Goal: Task Accomplishment & Management: Use online tool/utility

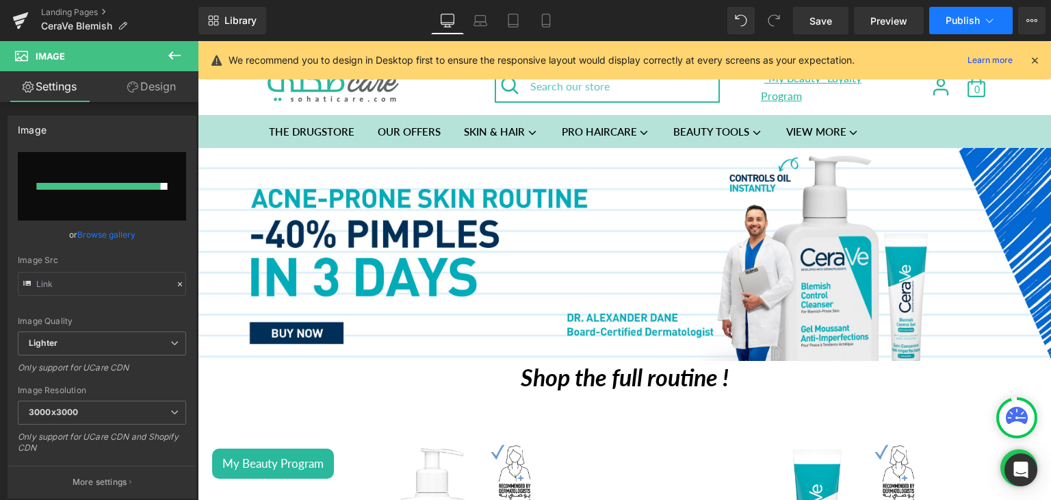
click at [975, 13] on button "Publish" at bounding box center [971, 20] width 84 height 27
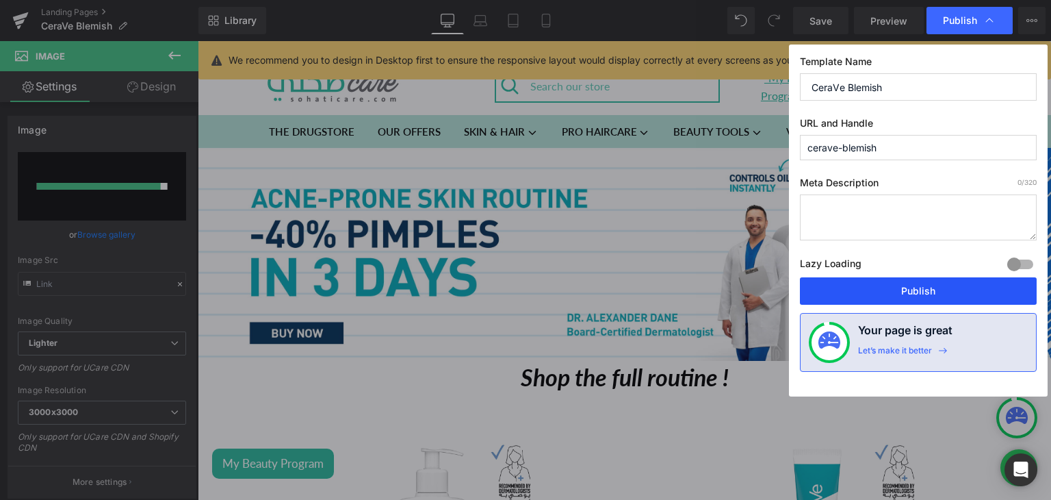
click at [882, 280] on button "Publish" at bounding box center [918, 290] width 237 height 27
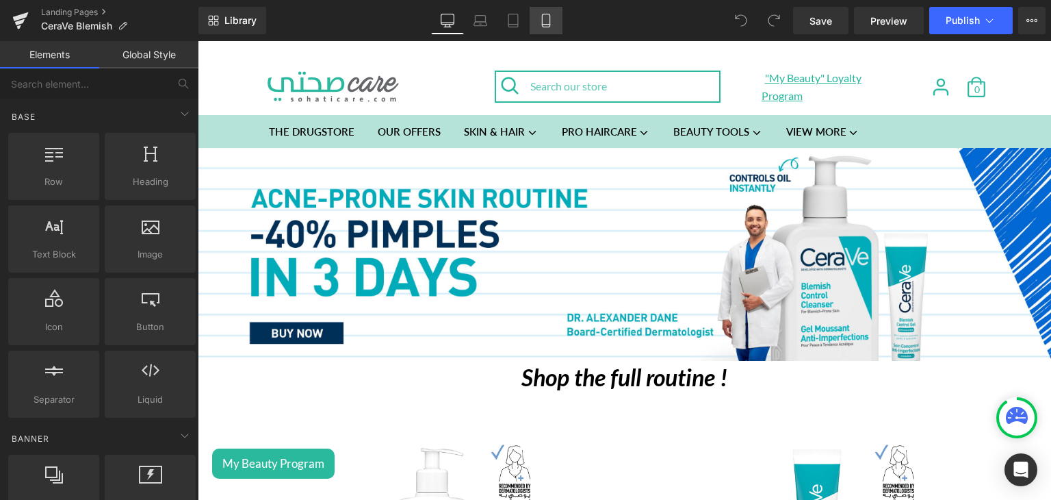
click at [547, 28] on link "Mobile" at bounding box center [546, 20] width 33 height 27
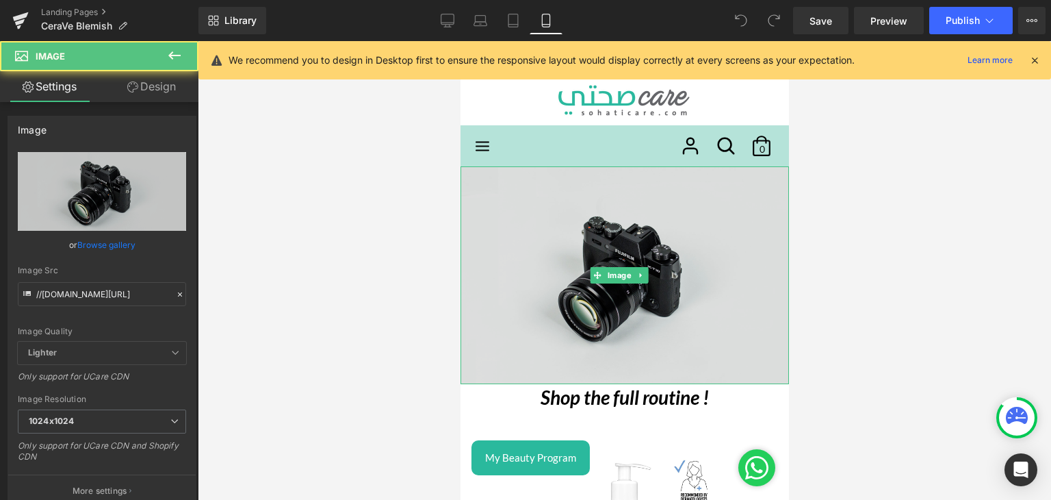
click at [493, 196] on img at bounding box center [624, 275] width 329 height 218
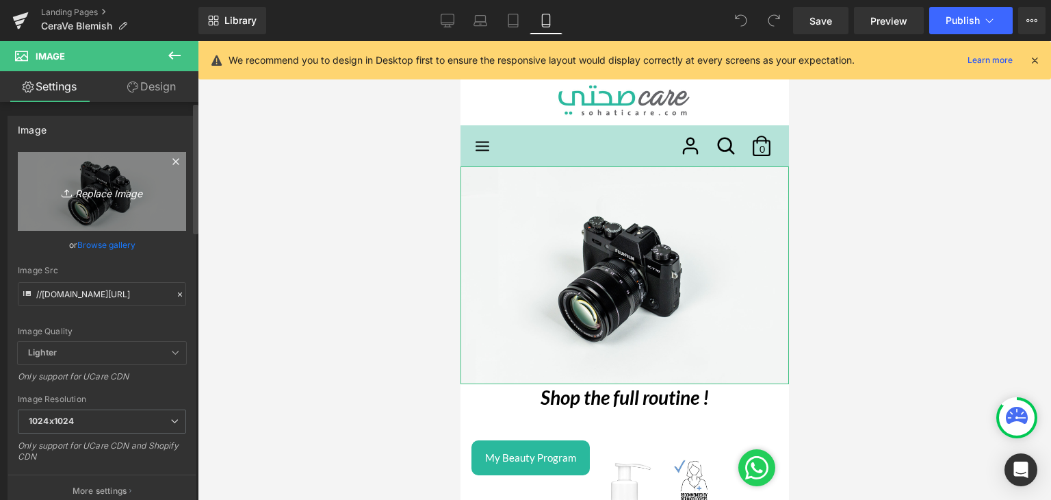
click at [110, 206] on link "Replace Image" at bounding box center [102, 191] width 168 height 79
type input "C:\fakepath\Lebanon_Acne Prone_Sohati Care_mobile_ 2000x1000.jpg"
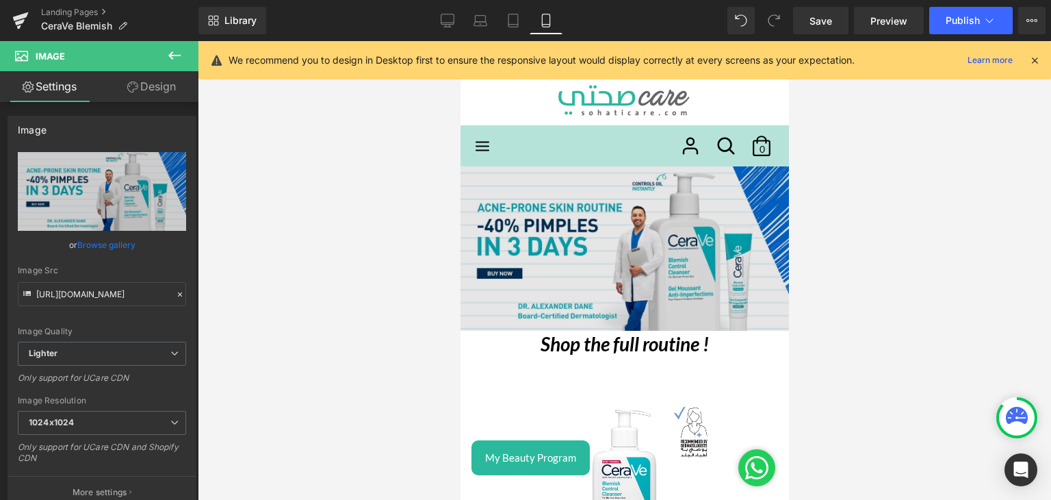
type input "https://ucarecdn.com/3f3c014a-4c8f-4c8a-bcfd-85b280828fea/-/format/auto/-/previ…"
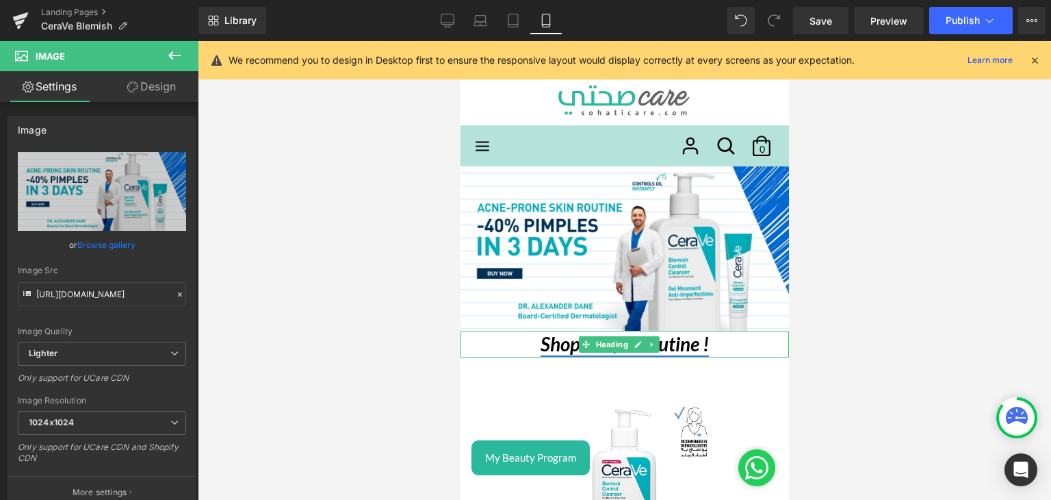
click at [543, 335] on icon "Shop the full routine !" at bounding box center [624, 343] width 168 height 23
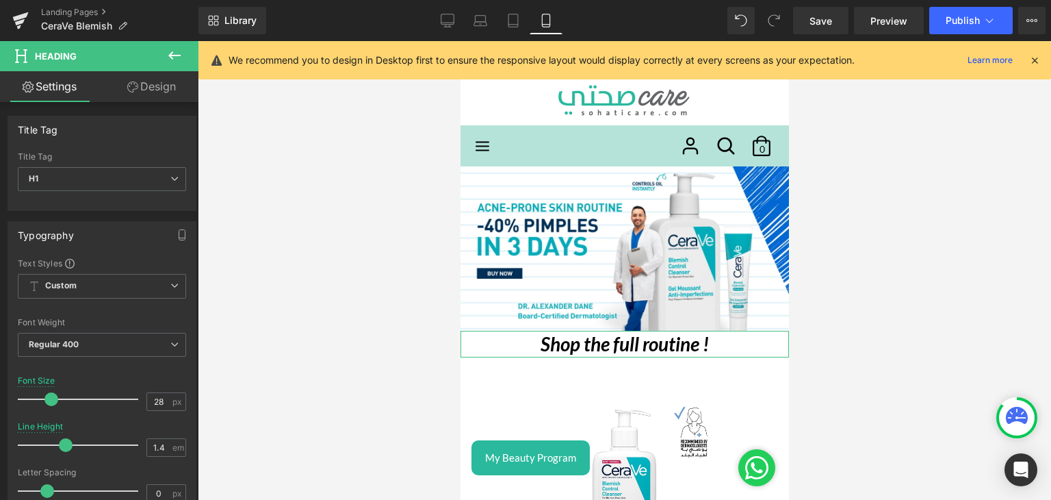
click at [154, 92] on link "Design" at bounding box center [151, 86] width 99 height 31
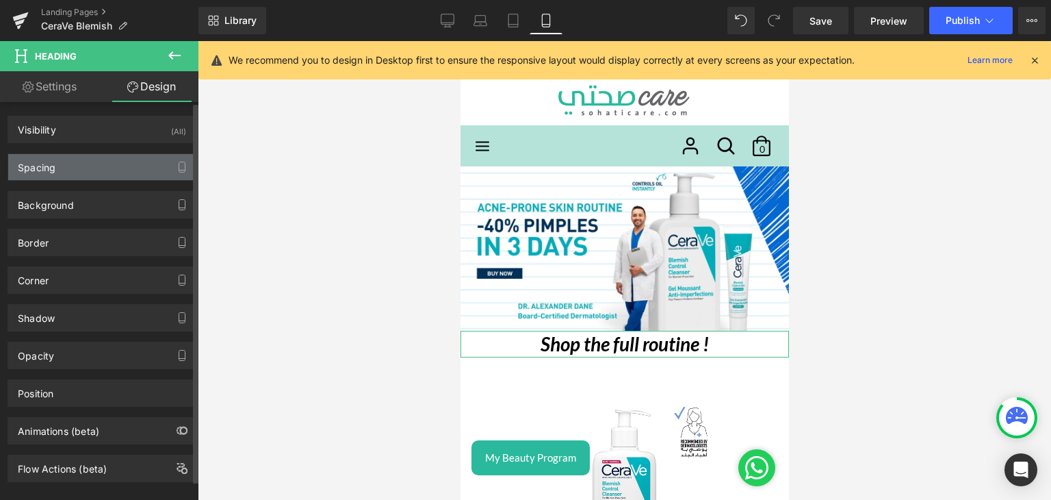
click at [66, 170] on div "Spacing" at bounding box center [102, 167] width 188 height 26
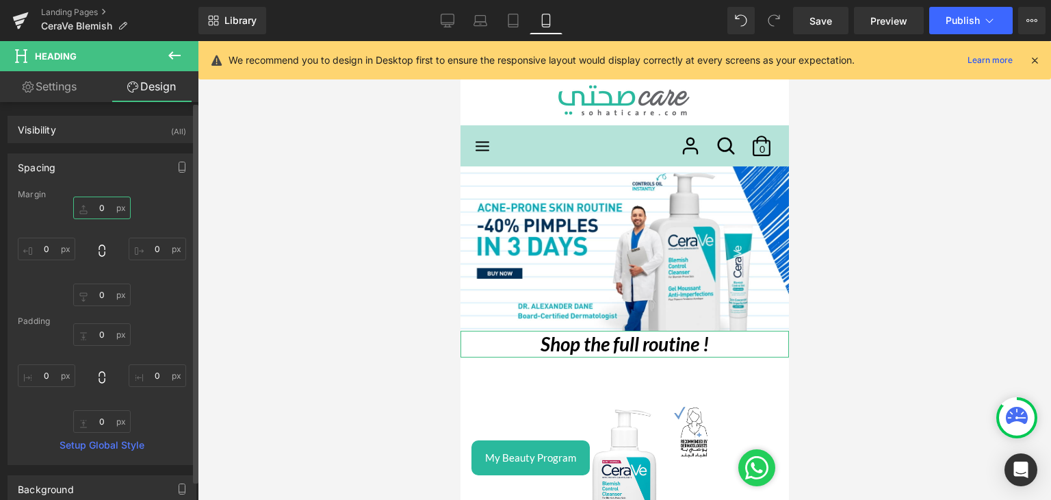
click at [93, 209] on input "0" at bounding box center [101, 207] width 57 height 23
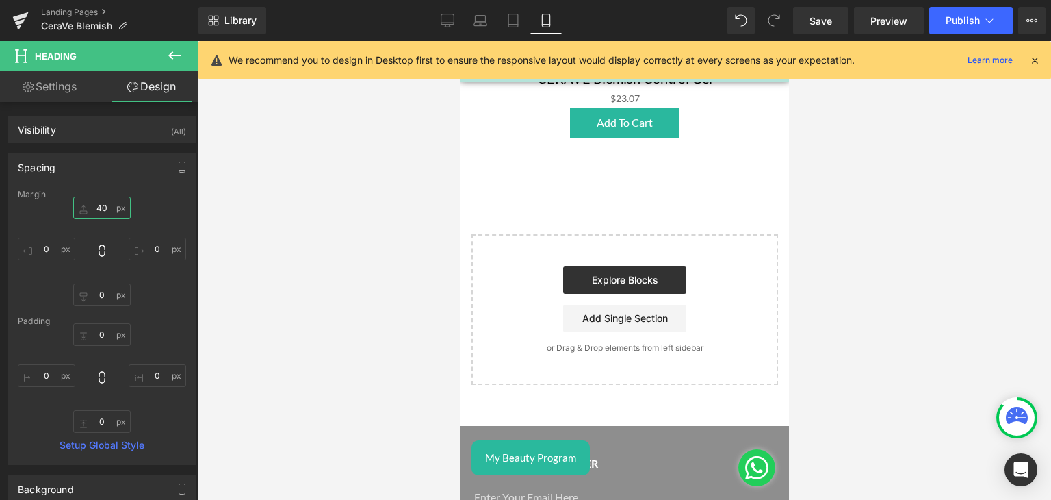
scroll to position [827, 0]
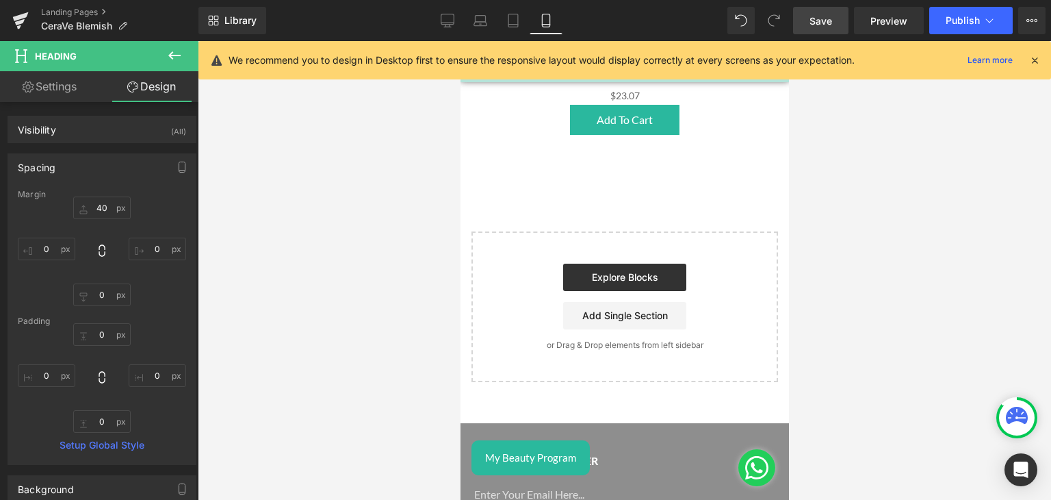
click at [827, 19] on span "Save" at bounding box center [821, 21] width 23 height 14
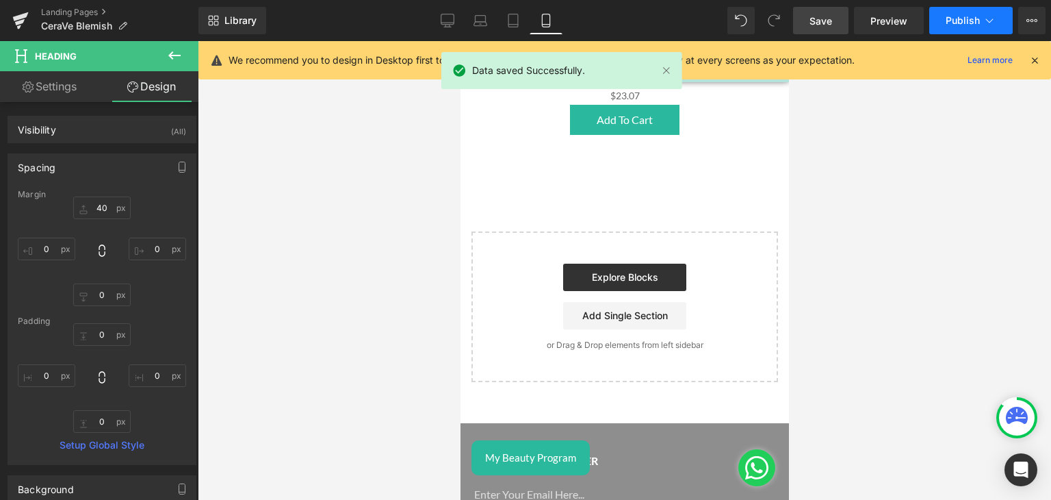
click at [936, 18] on button "Publish" at bounding box center [971, 20] width 84 height 27
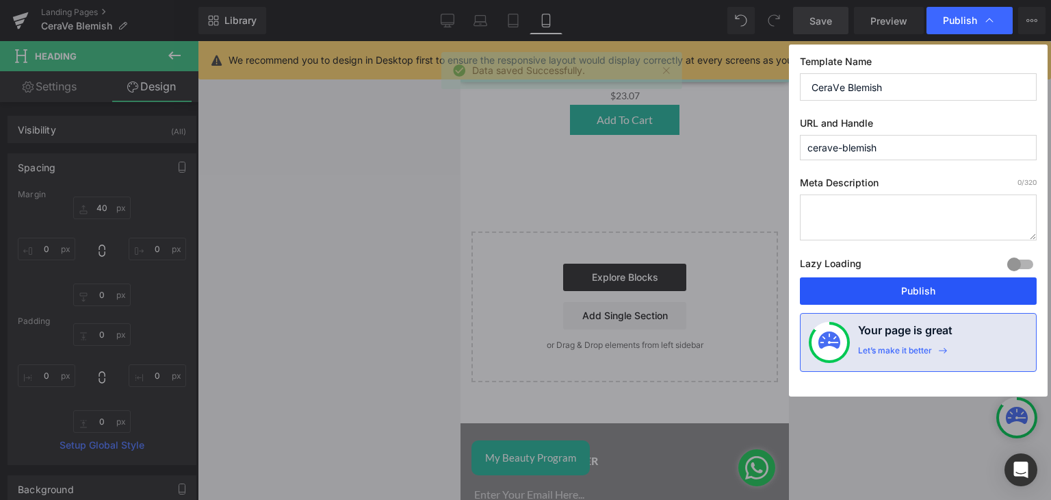
click at [882, 283] on button "Publish" at bounding box center [918, 290] width 237 height 27
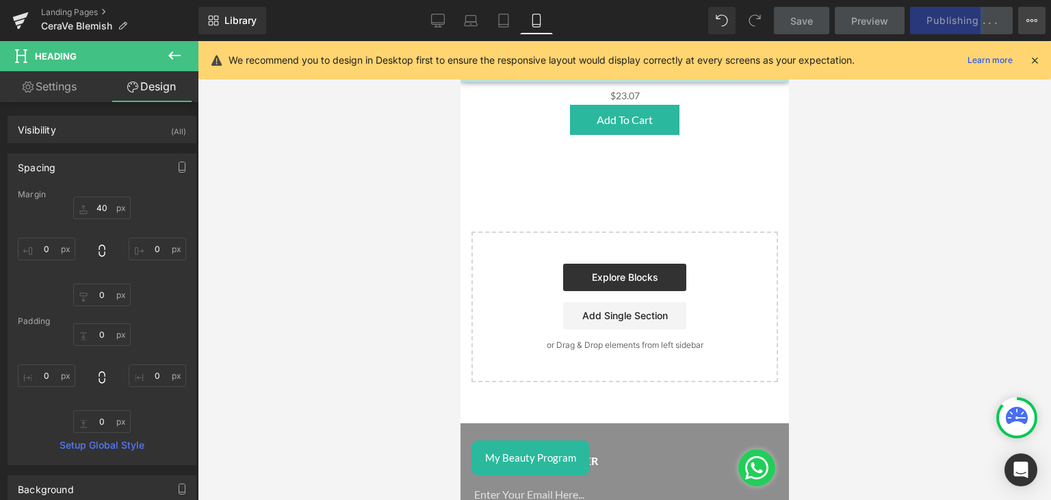
click at [1035, 19] on icon at bounding box center [1036, 20] width 3 height 3
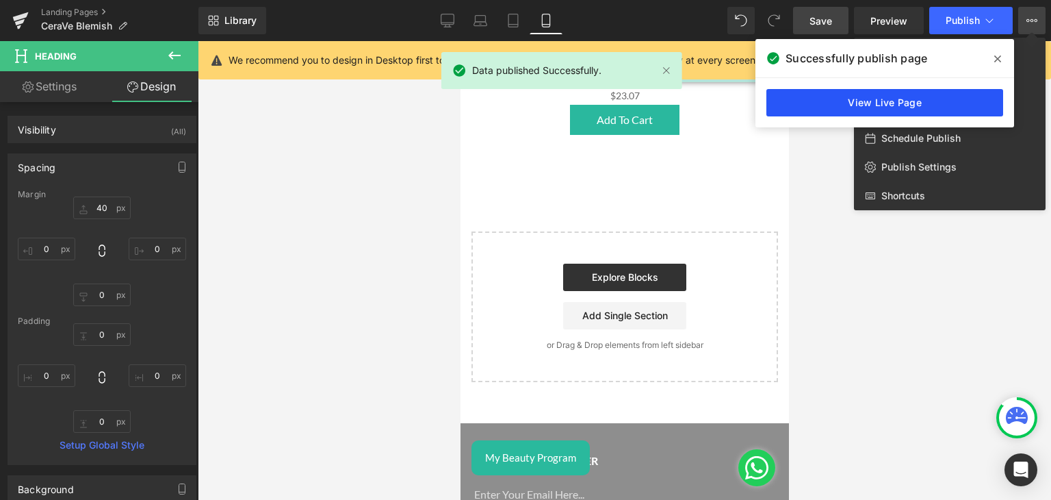
click at [898, 99] on link "View Live Page" at bounding box center [885, 102] width 237 height 27
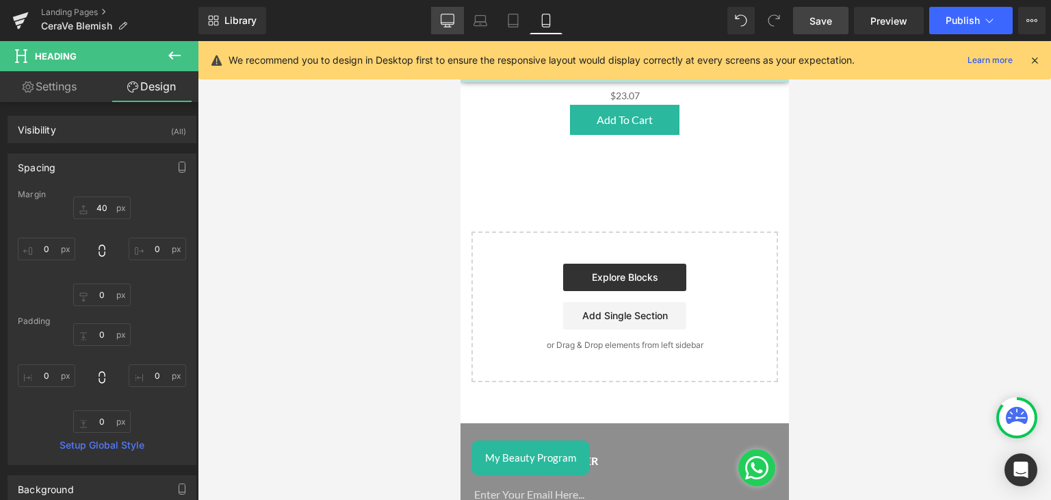
click at [459, 20] on link "Desktop" at bounding box center [447, 20] width 33 height 27
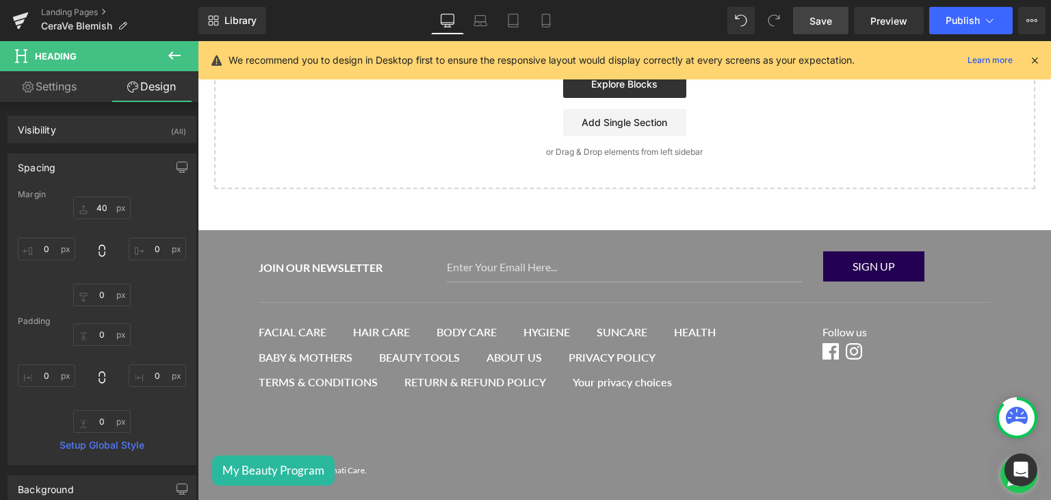
type input "0"
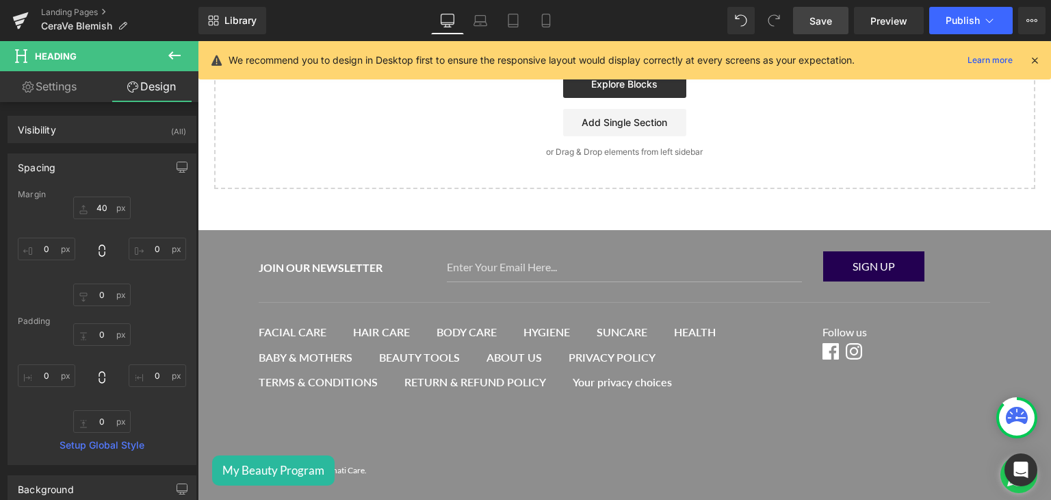
type input "0"
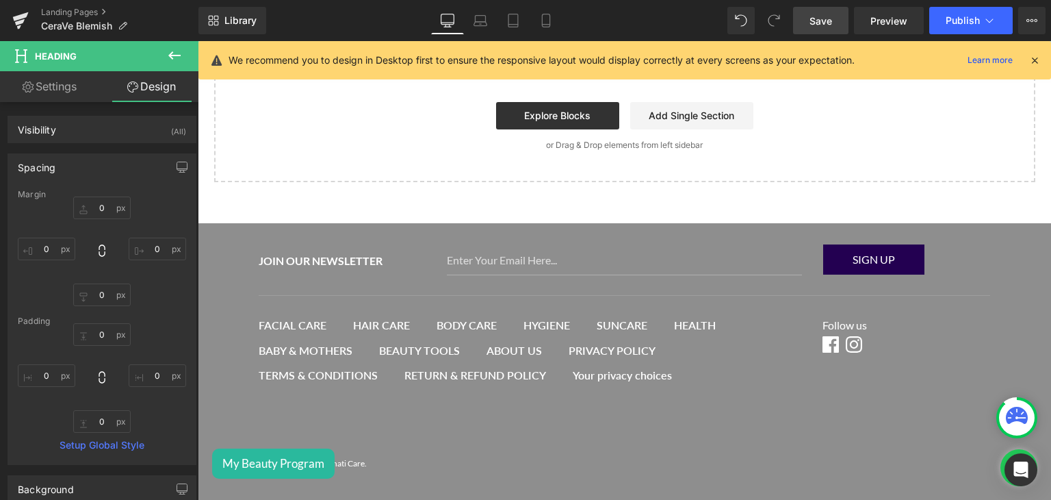
scroll to position [162, 0]
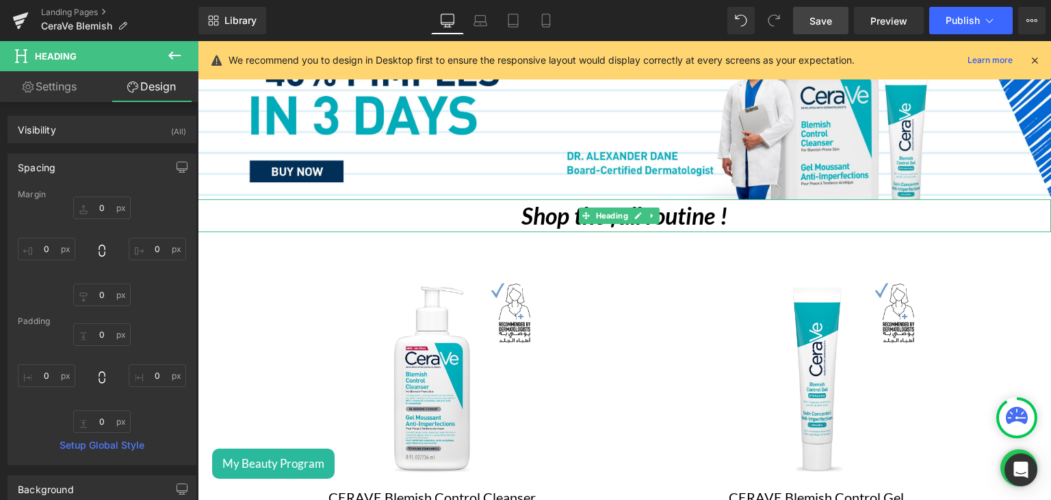
click at [487, 205] on h1 "Shop the full routine !" at bounding box center [624, 215] width 853 height 33
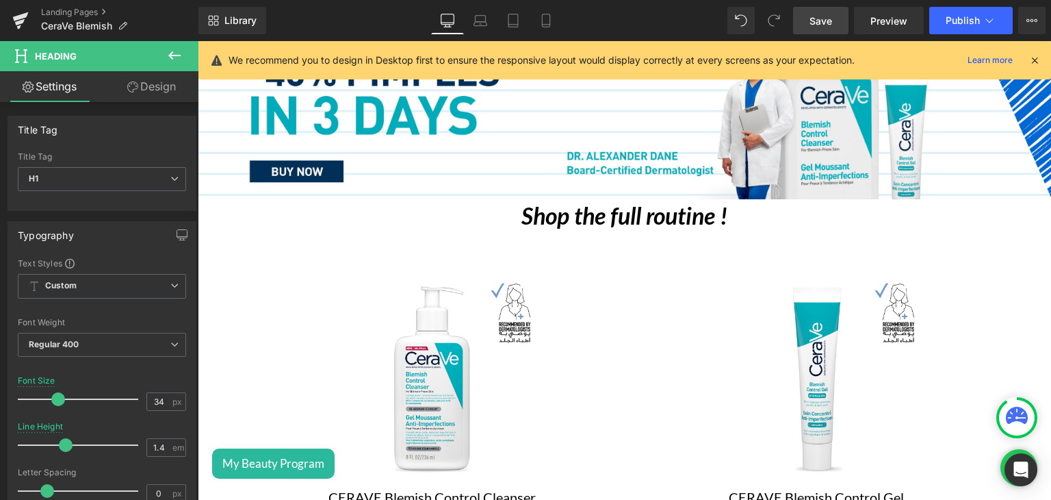
click at [164, 94] on link "Design" at bounding box center [151, 86] width 99 height 31
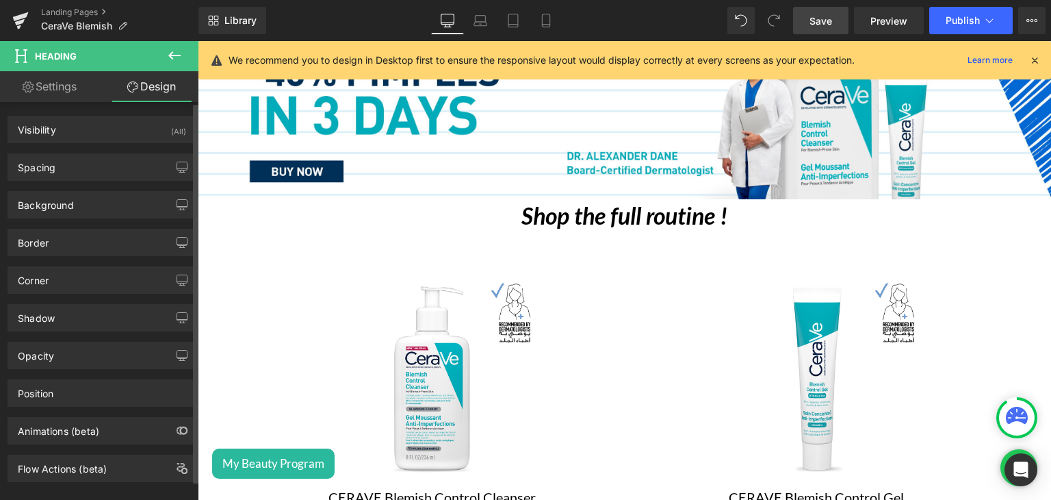
type input "0"
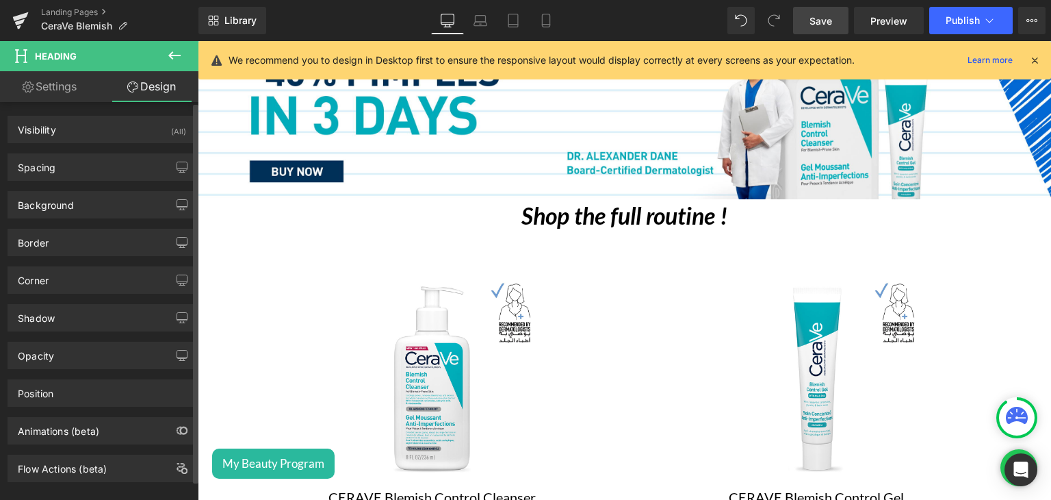
type input "0"
click at [108, 168] on div "Spacing" at bounding box center [102, 167] width 188 height 26
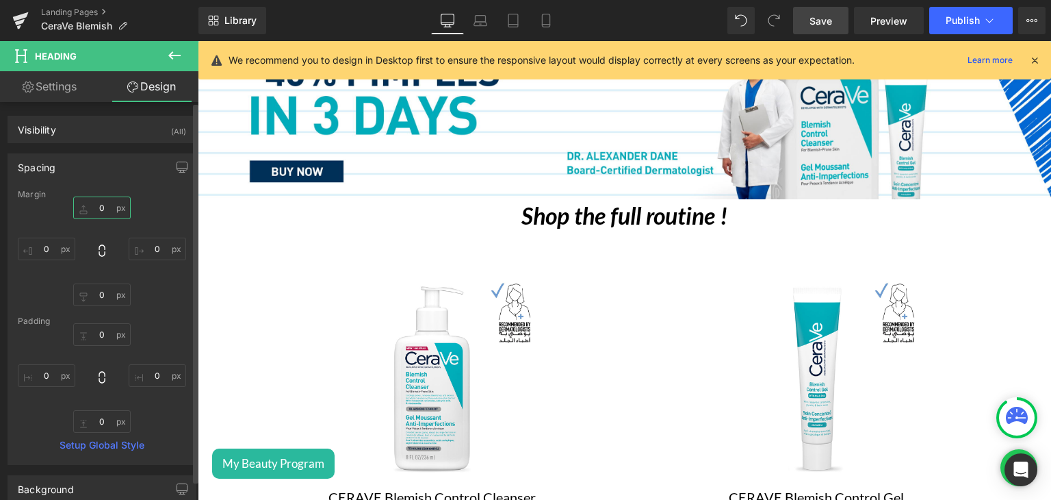
click at [90, 206] on input "0" at bounding box center [101, 207] width 57 height 23
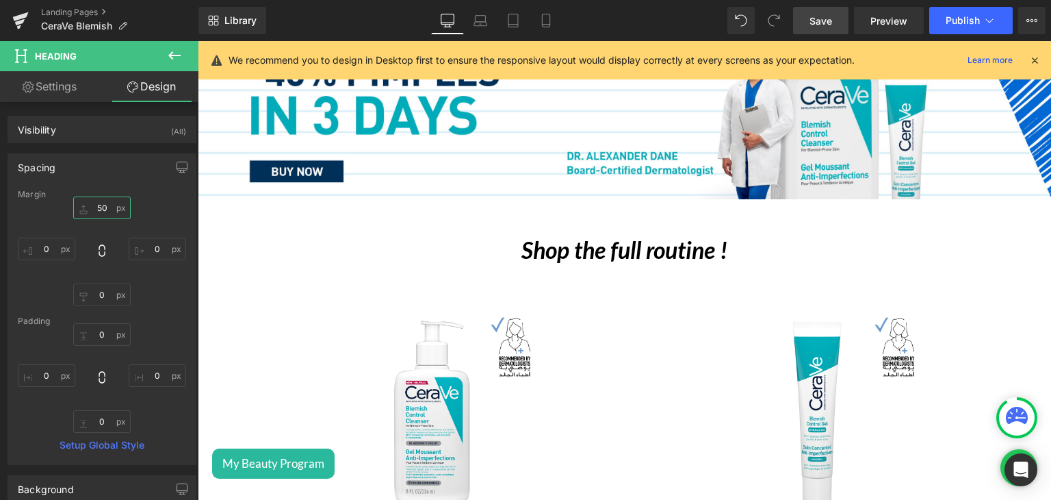
type input "50"
click at [830, 14] on span "Save" at bounding box center [821, 21] width 23 height 14
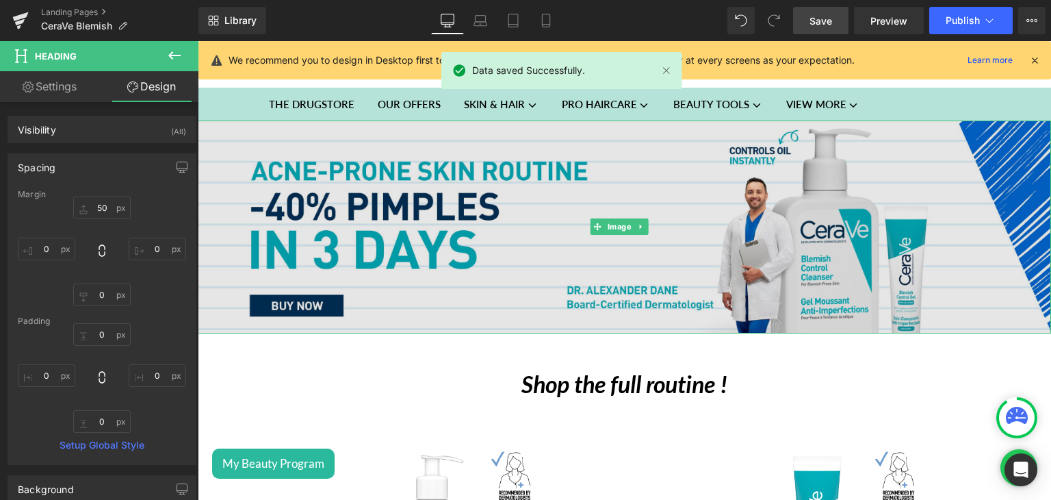
scroll to position [27, 0]
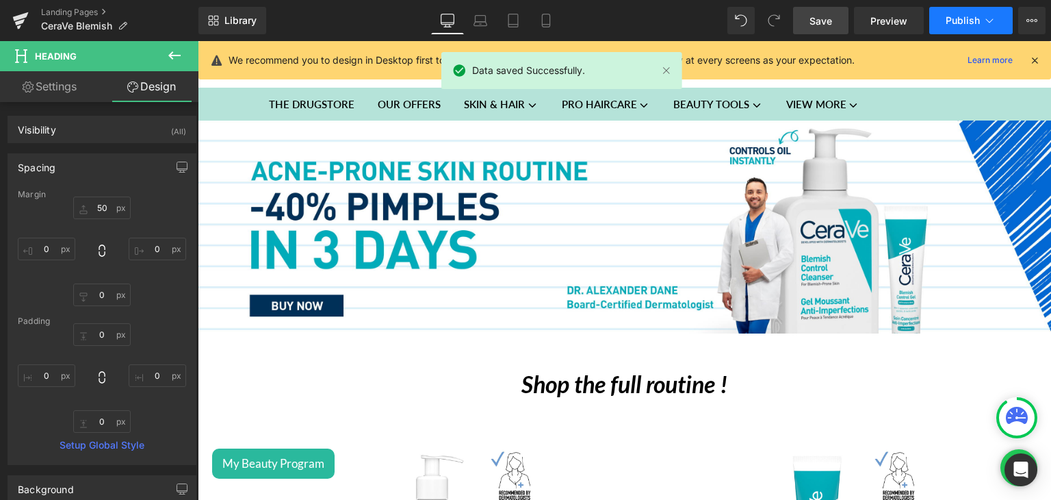
click at [956, 20] on span "Publish" at bounding box center [963, 20] width 34 height 11
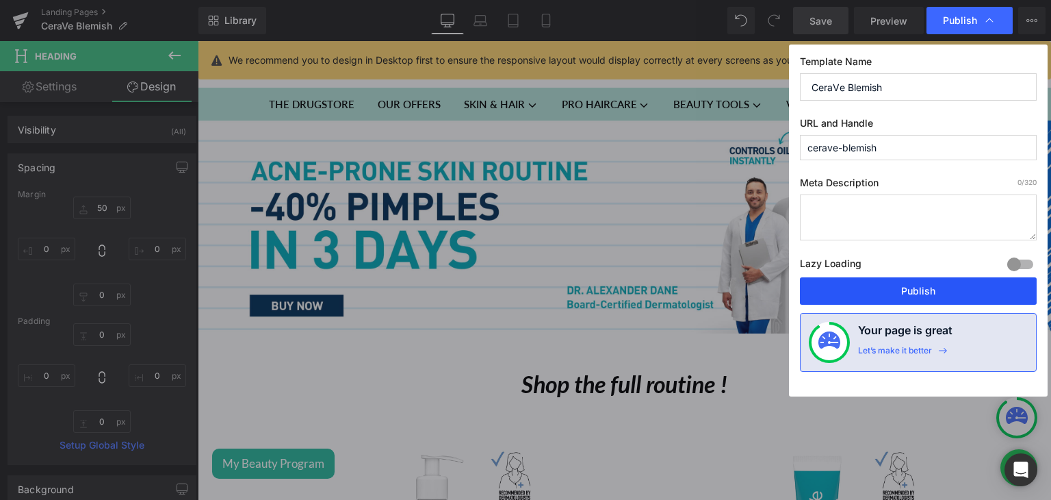
click at [908, 278] on button "Publish" at bounding box center [918, 290] width 237 height 27
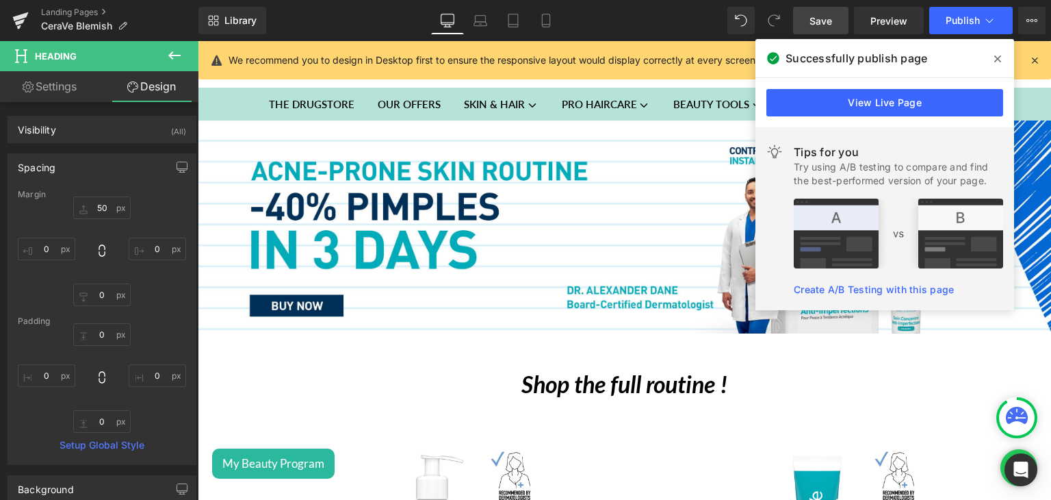
click at [996, 61] on icon at bounding box center [997, 58] width 7 height 7
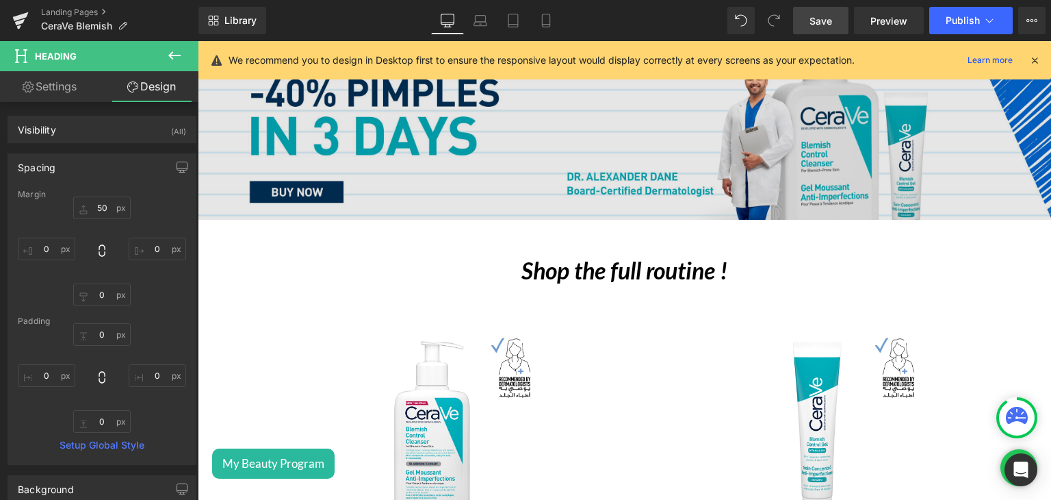
scroll to position [0, 0]
